Goal: Navigation & Orientation: Find specific page/section

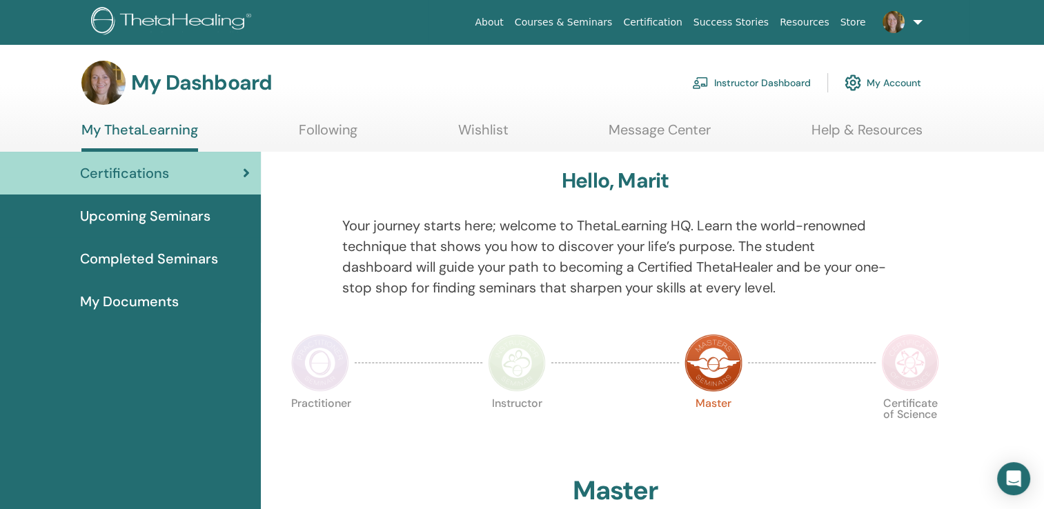
click at [129, 261] on span "Completed Seminars" at bounding box center [149, 258] width 138 height 21
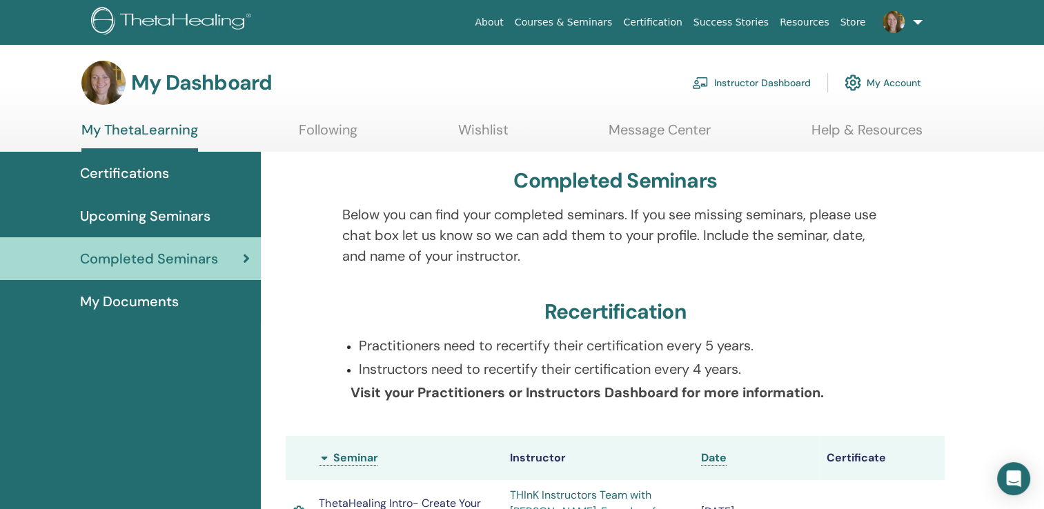
click at [876, 84] on link "My Account" at bounding box center [883, 83] width 77 height 30
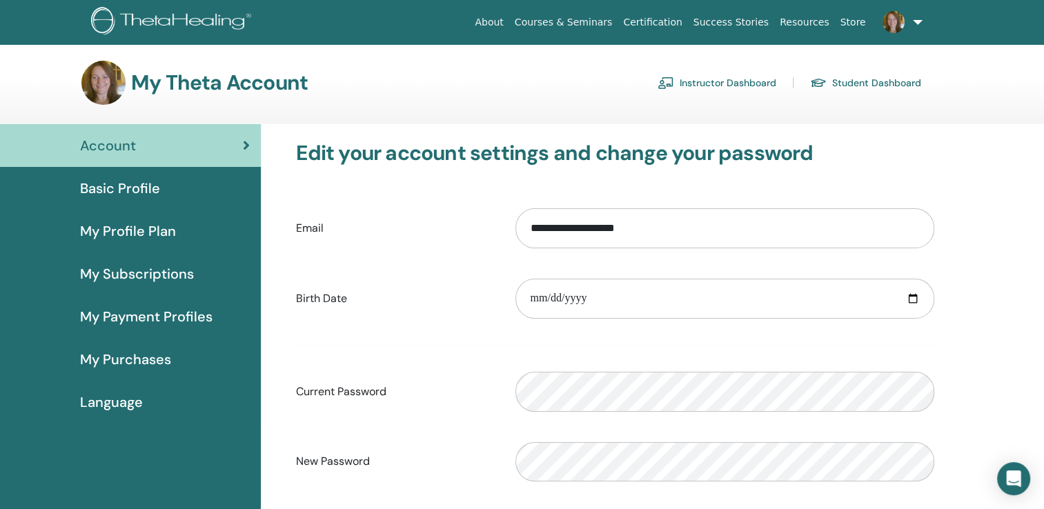
click at [118, 185] on span "Basic Profile" at bounding box center [120, 188] width 80 height 21
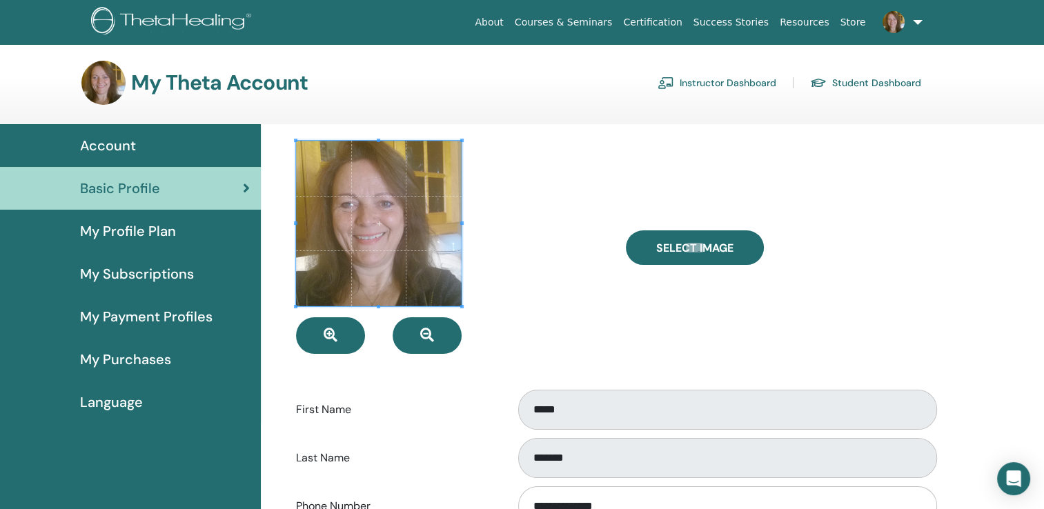
click at [131, 233] on span "My Profile Plan" at bounding box center [128, 231] width 96 height 21
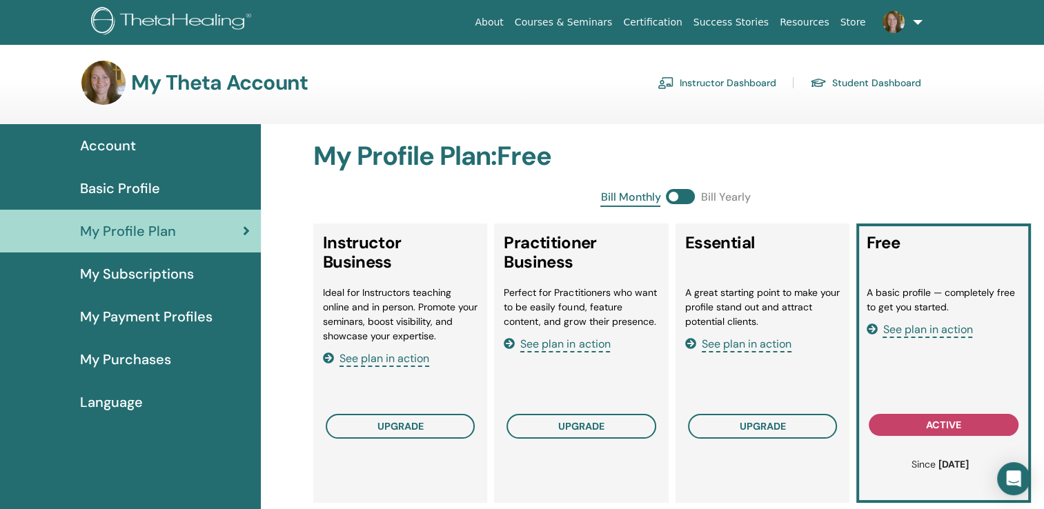
click at [924, 331] on span "See plan in action" at bounding box center [928, 330] width 90 height 16
